Goal: Task Accomplishment & Management: Manage account settings

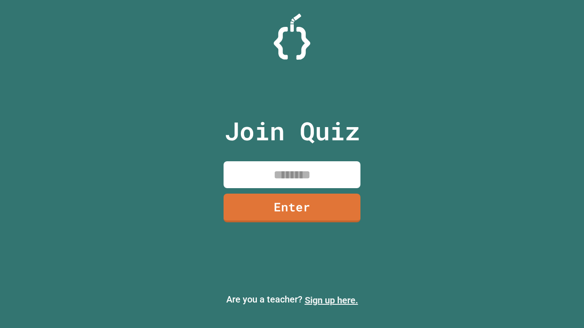
click at [331, 300] on link "Sign up here." at bounding box center [331, 300] width 53 height 11
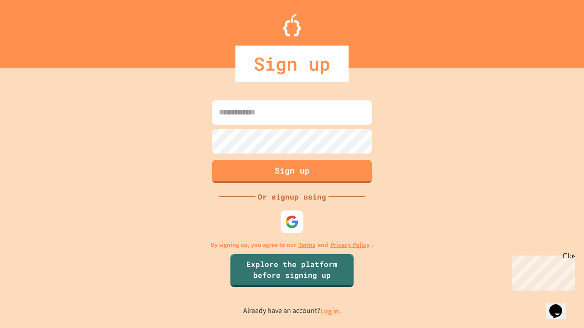
click at [331, 311] on link "Log in." at bounding box center [330, 311] width 21 height 10
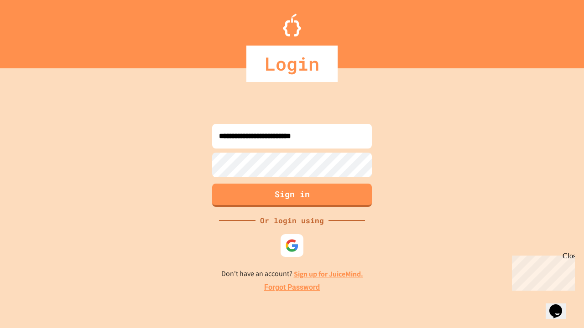
type input "**********"
